Goal: Transaction & Acquisition: Download file/media

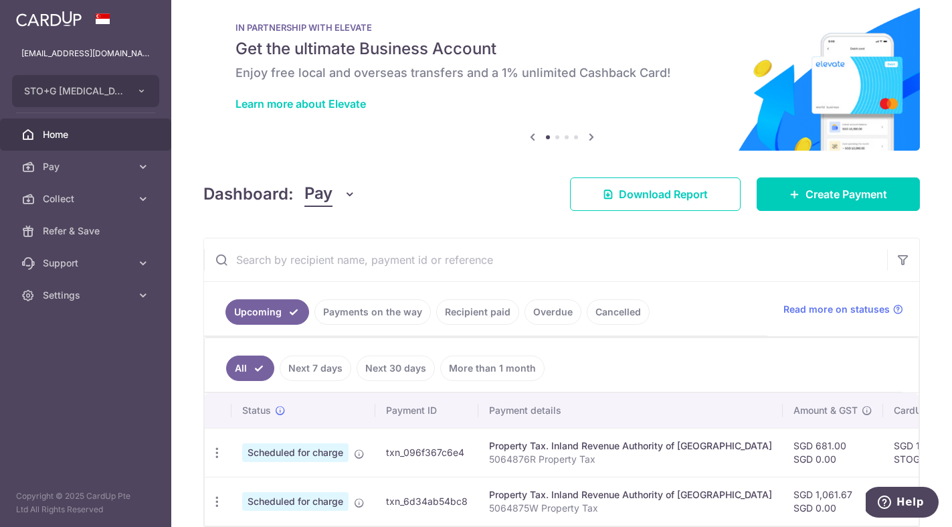
scroll to position [31, 0]
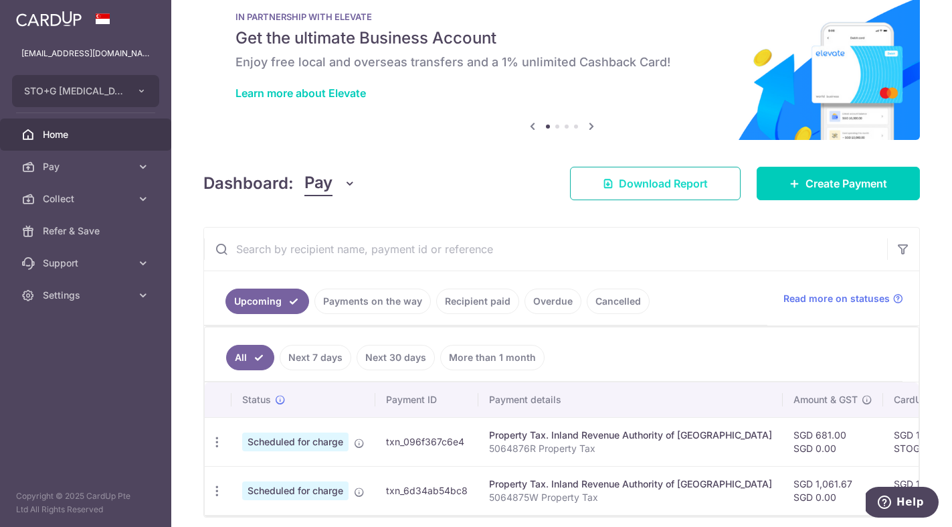
click at [669, 181] on span "Download Report" at bounding box center [663, 183] width 89 height 16
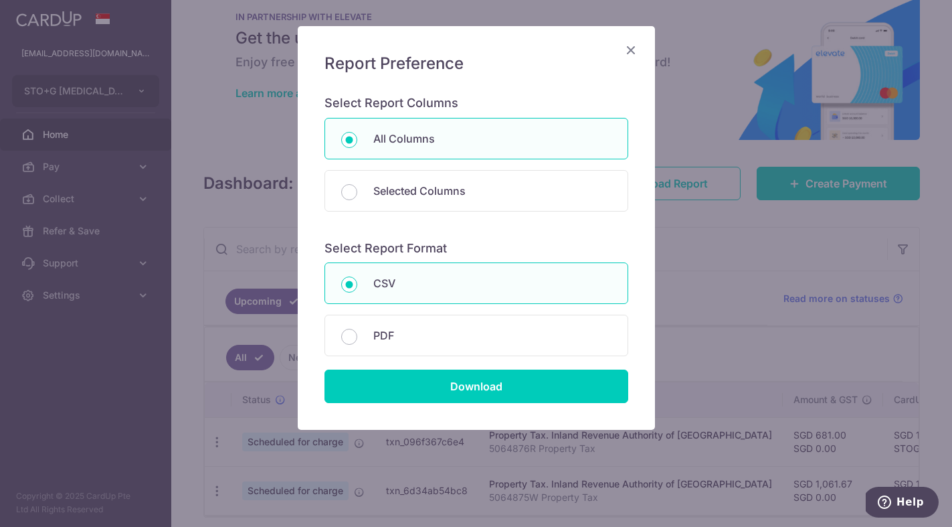
scroll to position [70, 0]
click at [479, 386] on input "Download" at bounding box center [477, 386] width 304 height 33
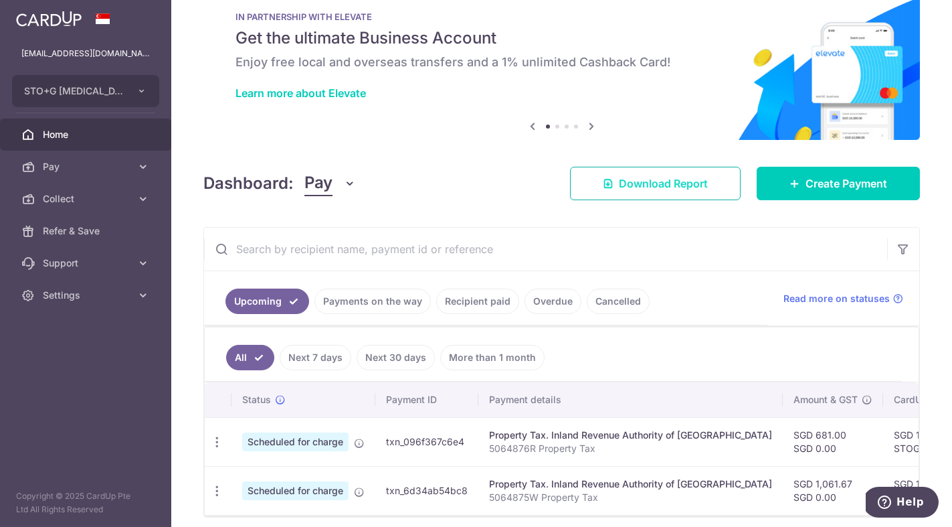
click at [637, 183] on span "Download Report" at bounding box center [663, 183] width 89 height 16
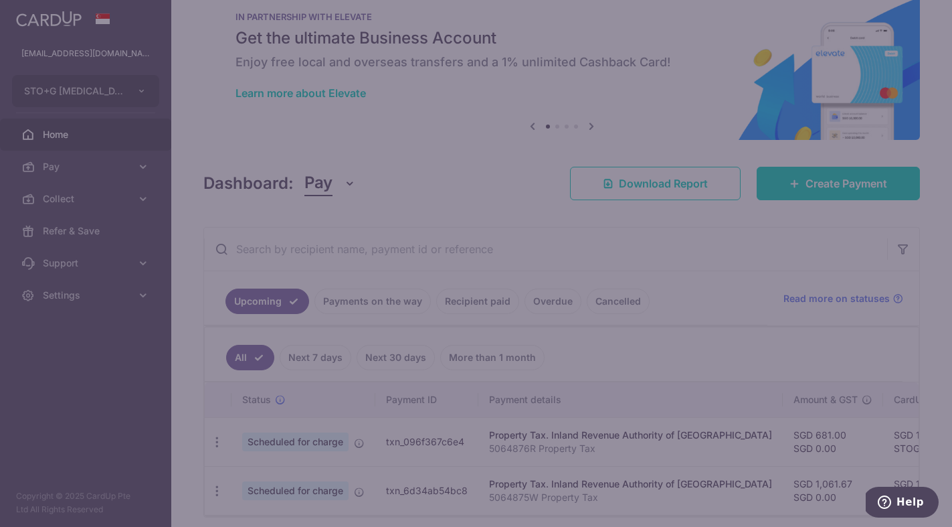
scroll to position [0, 0]
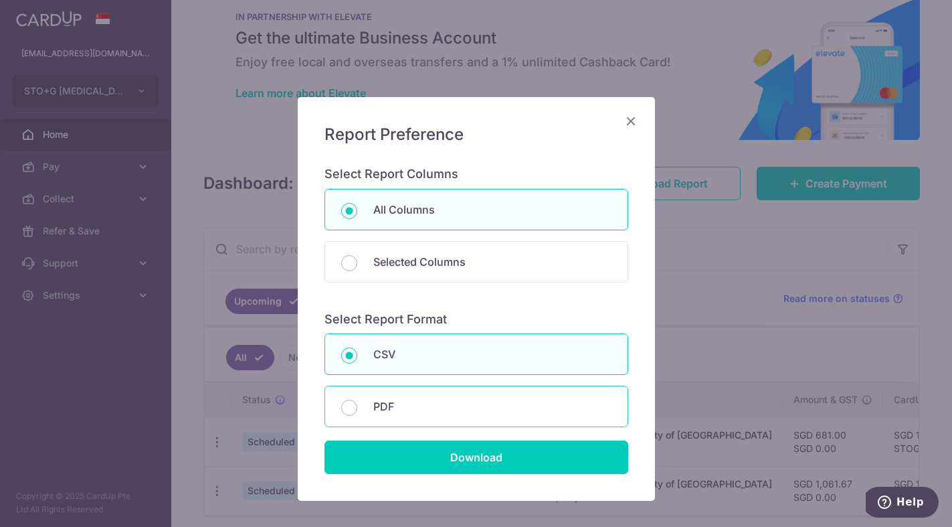
click at [391, 401] on p "PDF" at bounding box center [492, 406] width 238 height 16
click at [357, 401] on input "PDF" at bounding box center [349, 408] width 16 height 16
radio input "false"
radio input "true"
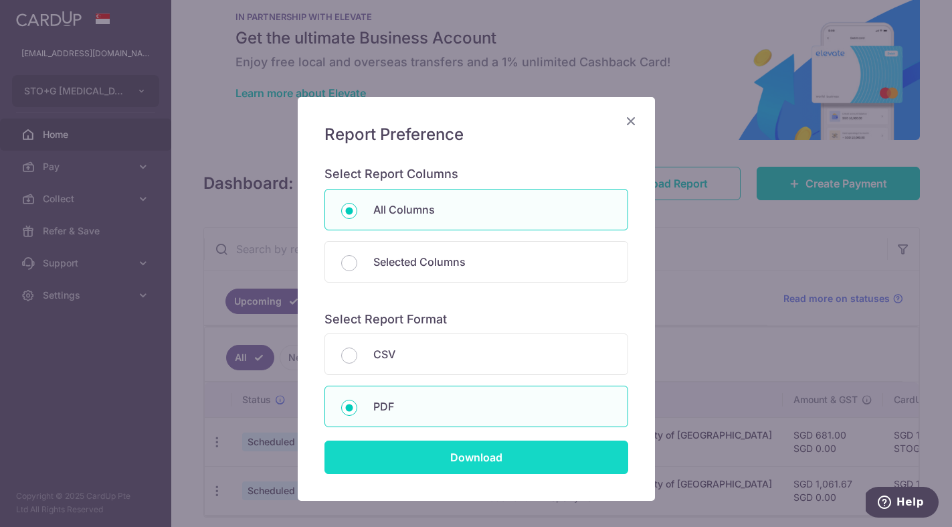
click at [460, 454] on input "Download" at bounding box center [477, 456] width 304 height 33
